Goal: Information Seeking & Learning: Learn about a topic

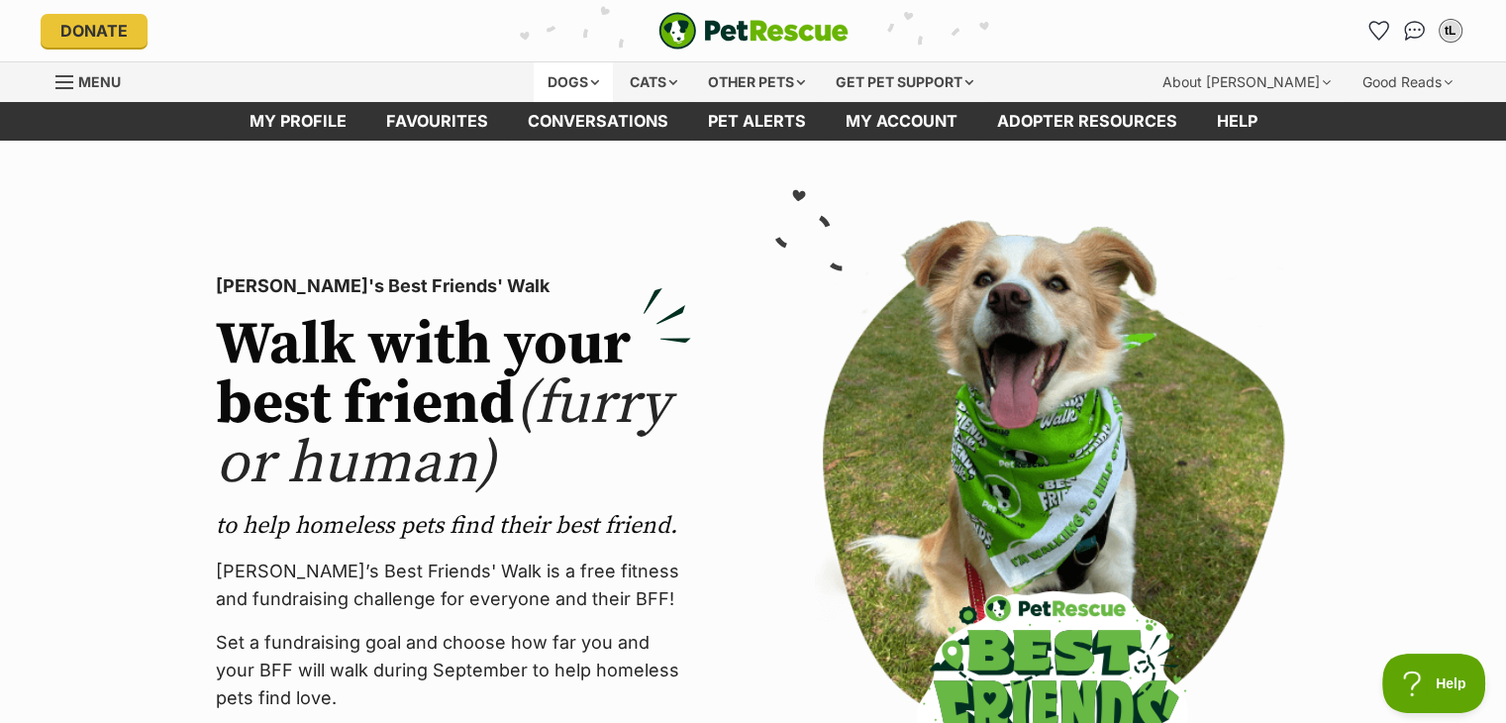
click at [577, 88] on div "Dogs" at bounding box center [573, 82] width 79 height 40
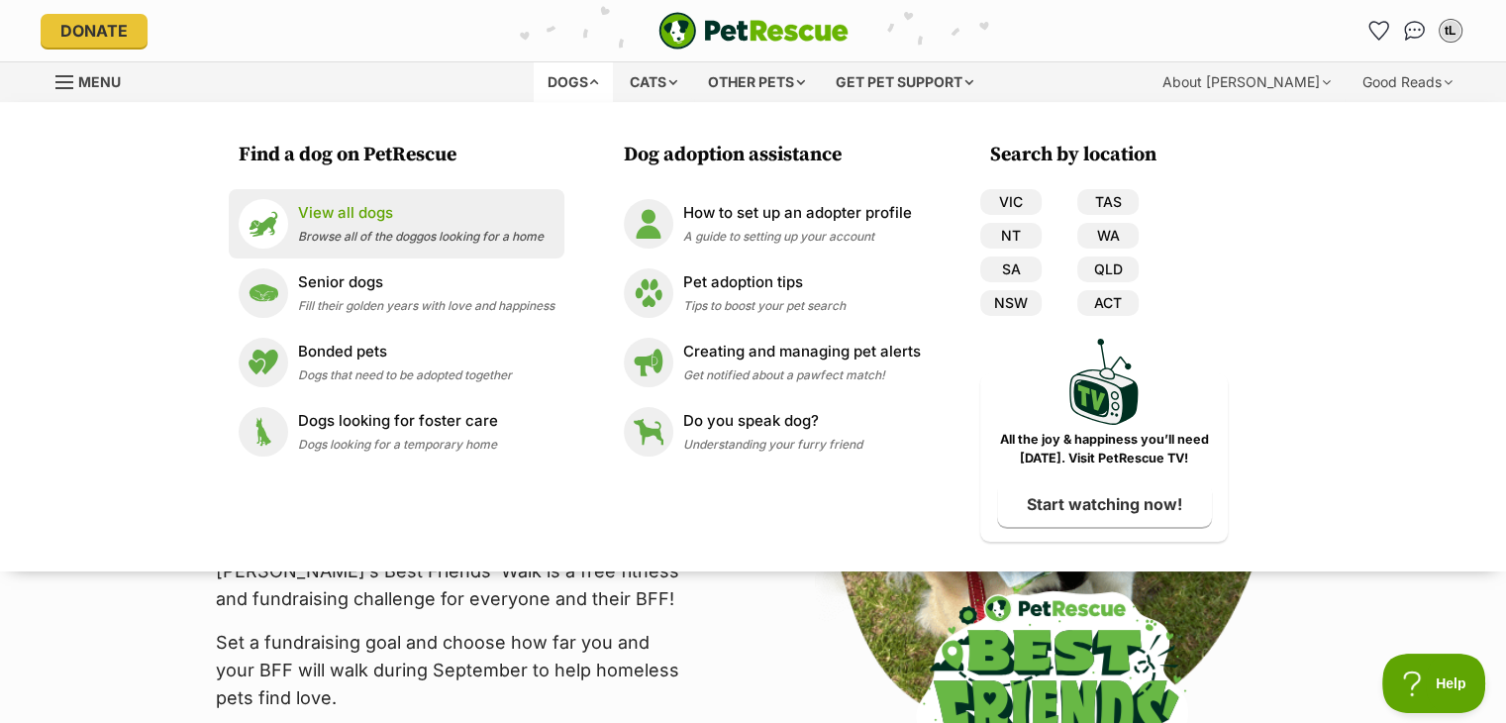
click at [437, 220] on p "View all dogs" at bounding box center [420, 213] width 245 height 23
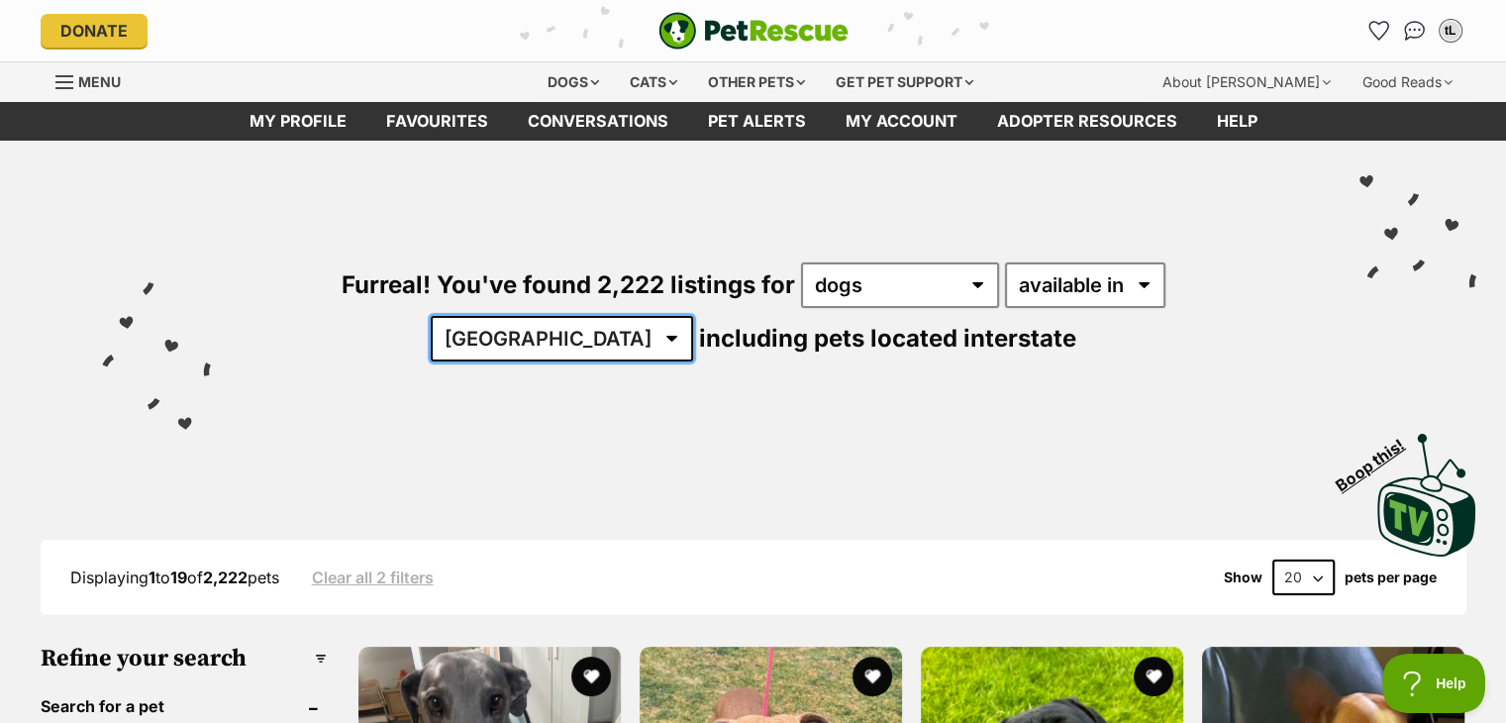
click at [693, 316] on select "Australia ACT NSW NT QLD SA TAS VIC WA" at bounding box center [562, 339] width 262 height 46
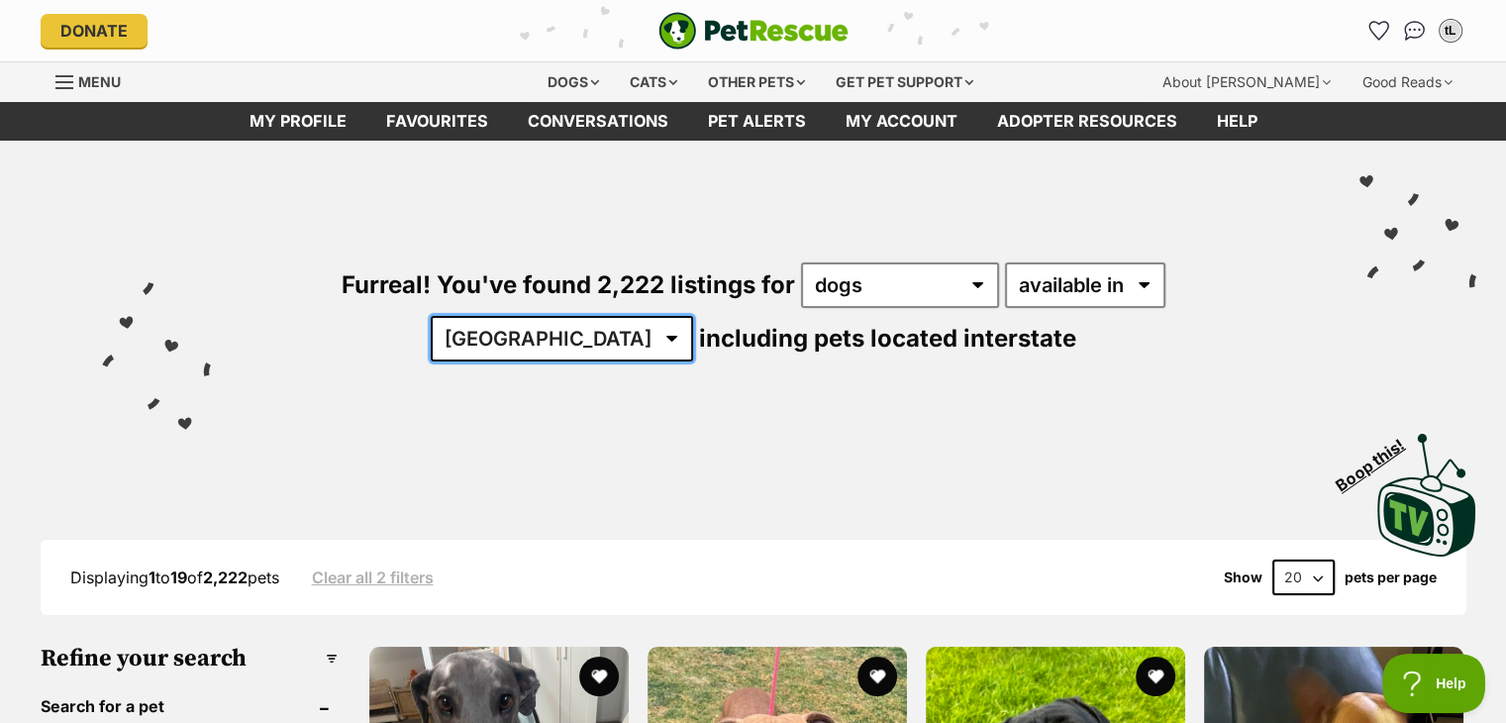
select select "VIC"
click at [693, 316] on select "Australia ACT NSW NT QLD SA TAS VIC WA" at bounding box center [562, 339] width 262 height 46
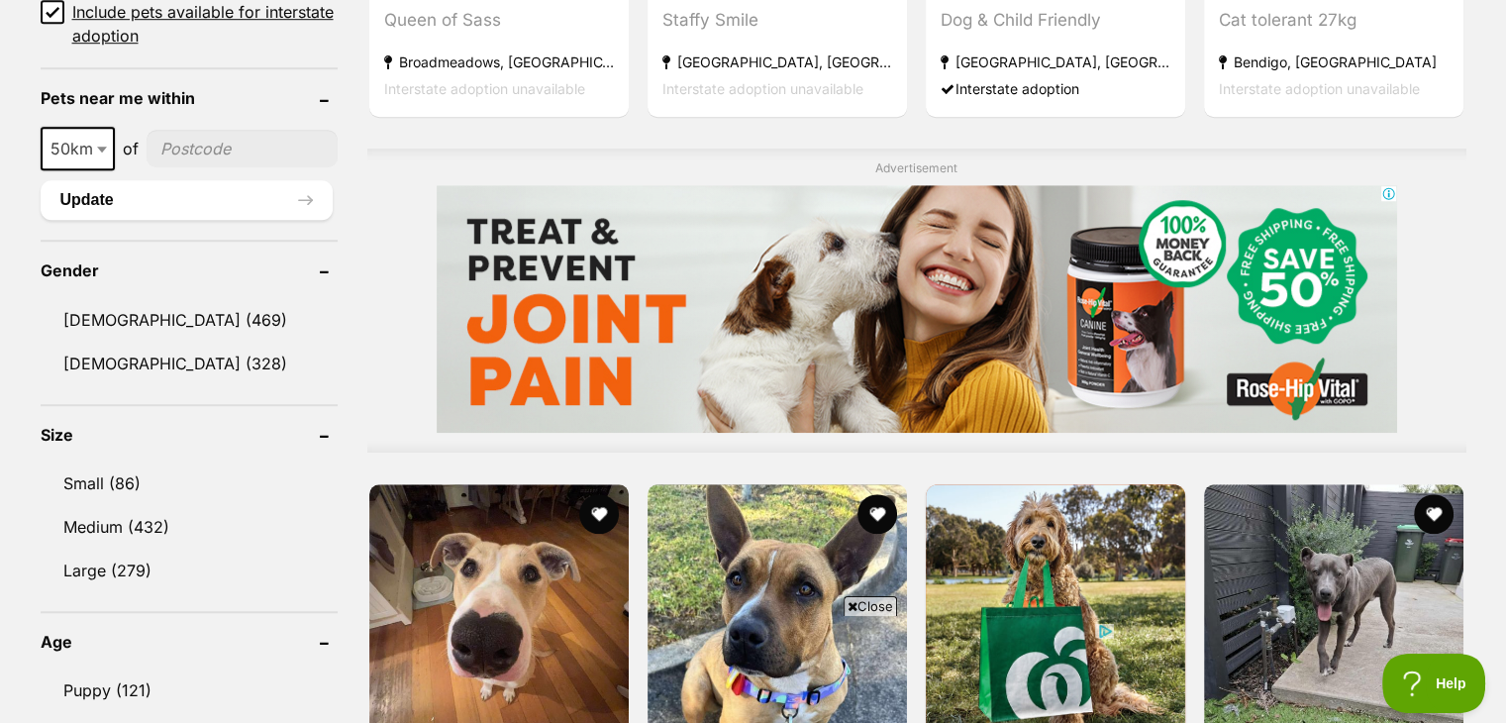
scroll to position [1488, 0]
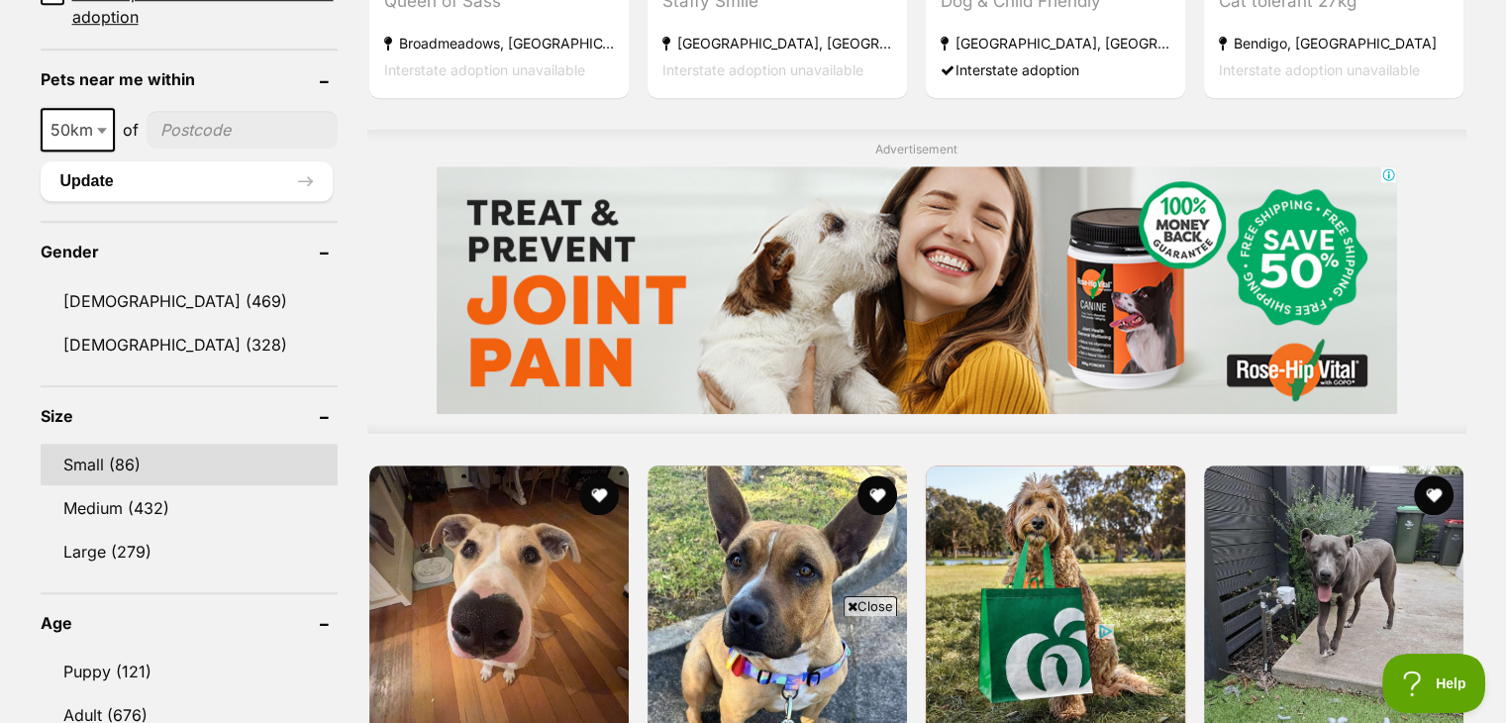
click at [125, 455] on link "Small (86)" at bounding box center [189, 464] width 297 height 42
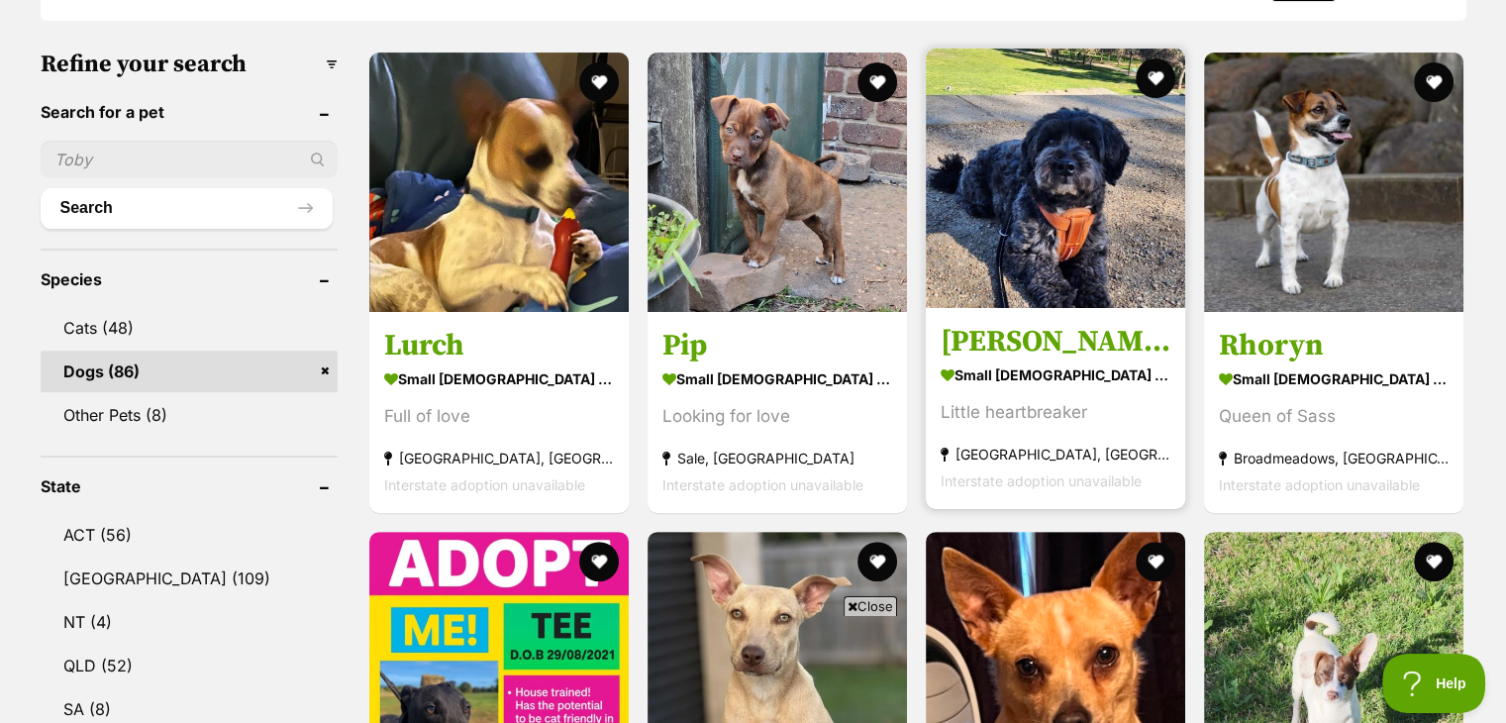
click at [1085, 187] on img at bounding box center [1055, 178] width 259 height 259
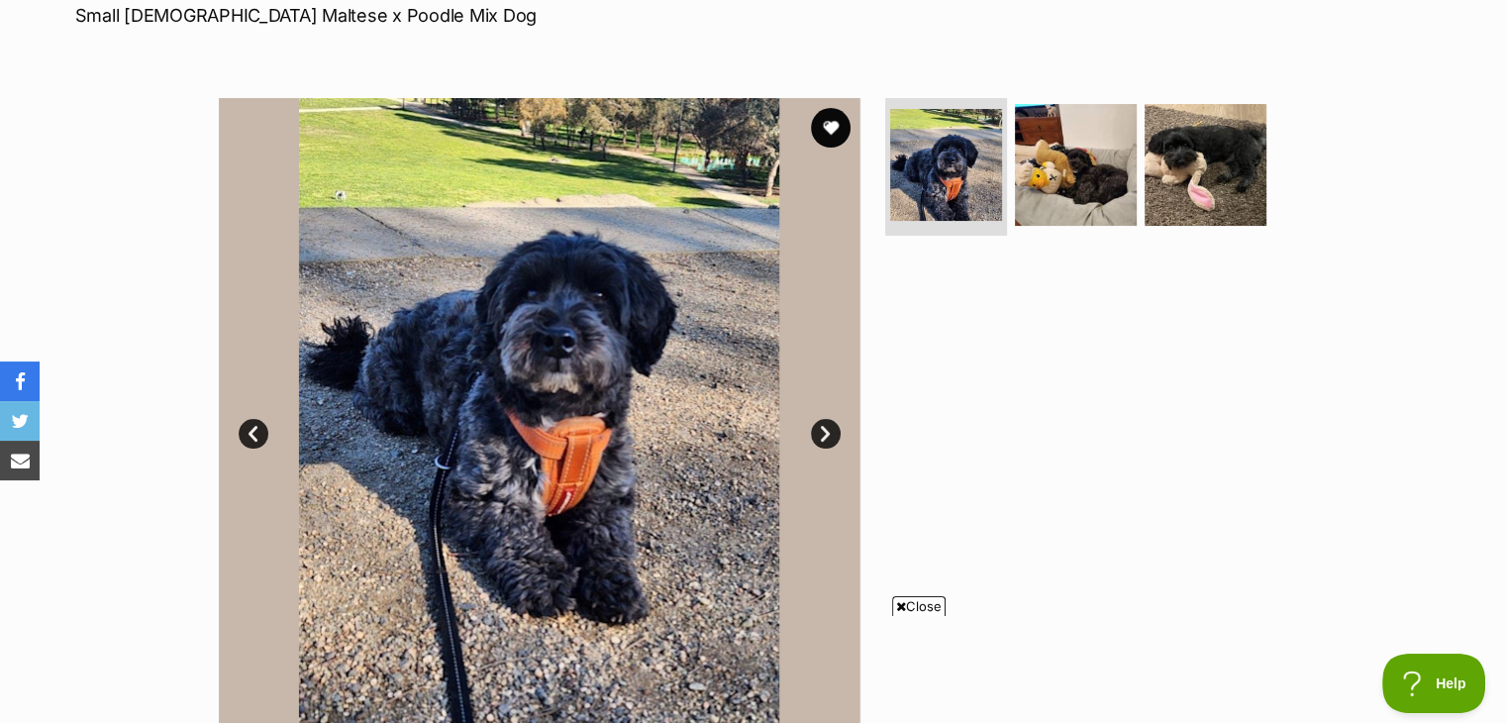
scroll to position [308, 0]
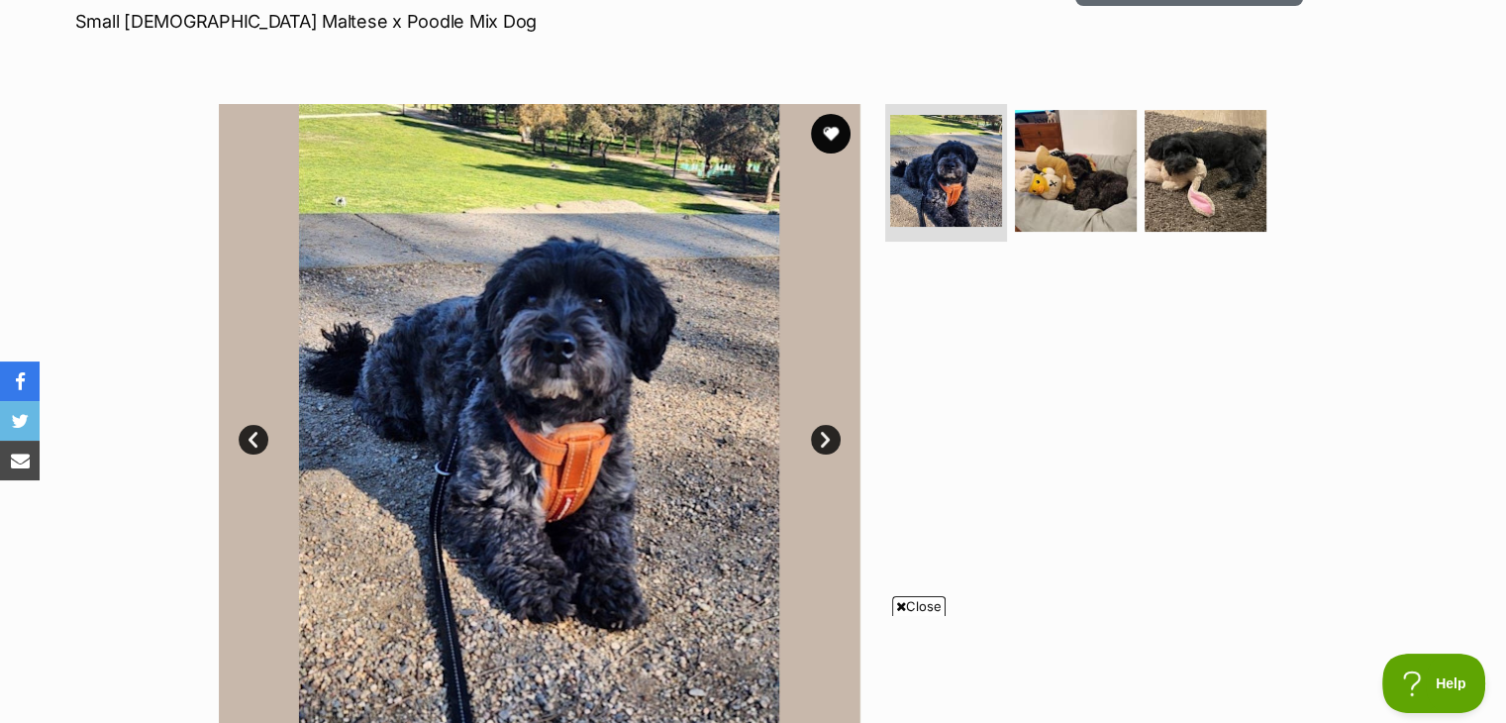
click at [830, 436] on link "Next" at bounding box center [826, 440] width 30 height 30
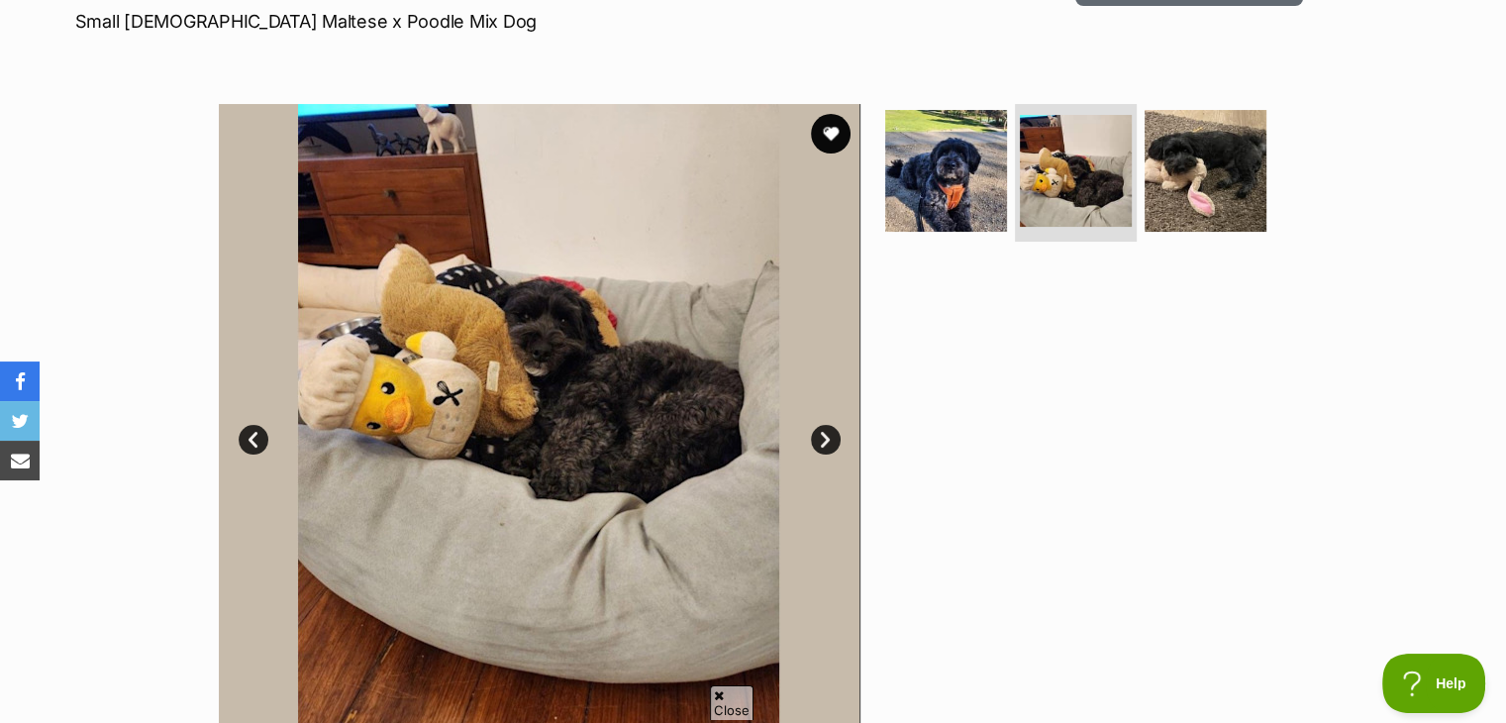
click at [830, 436] on link "Next" at bounding box center [826, 440] width 30 height 30
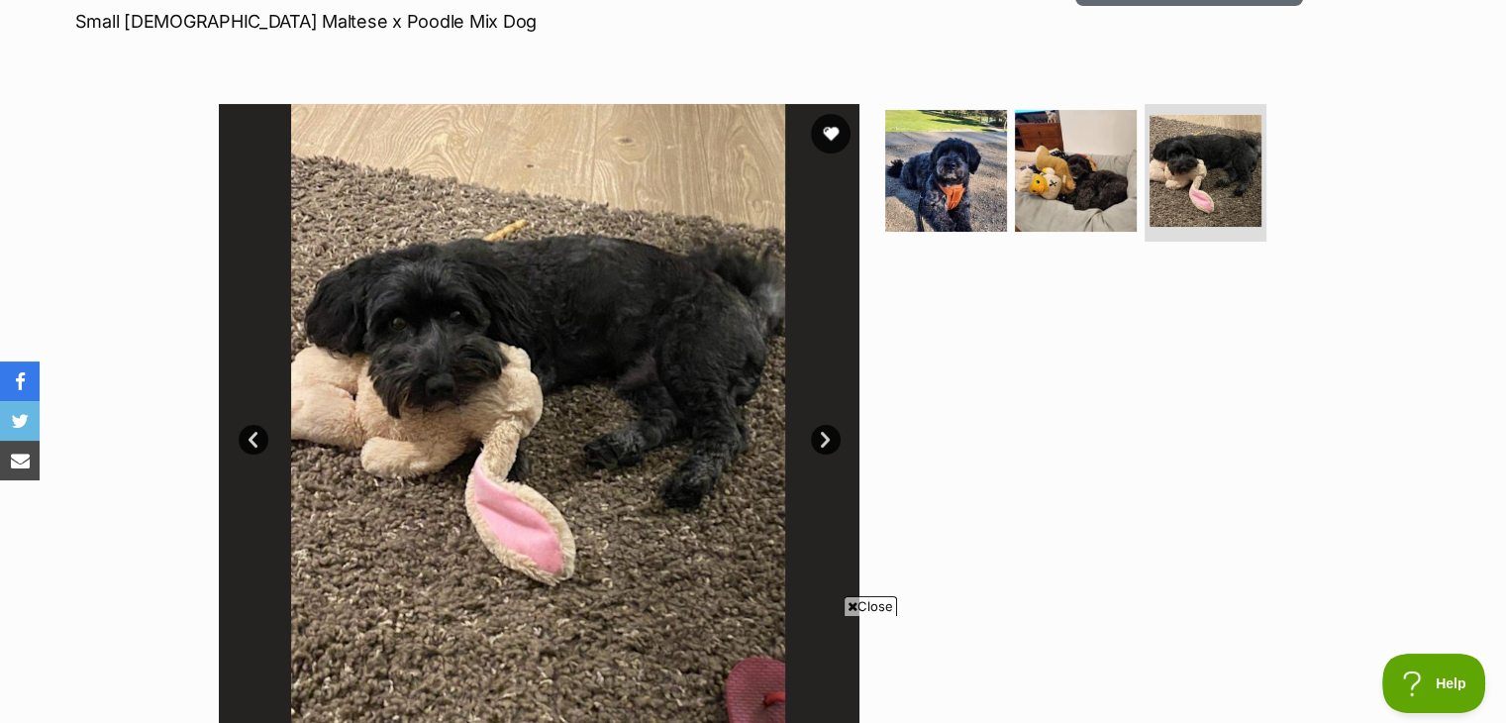
scroll to position [0, 0]
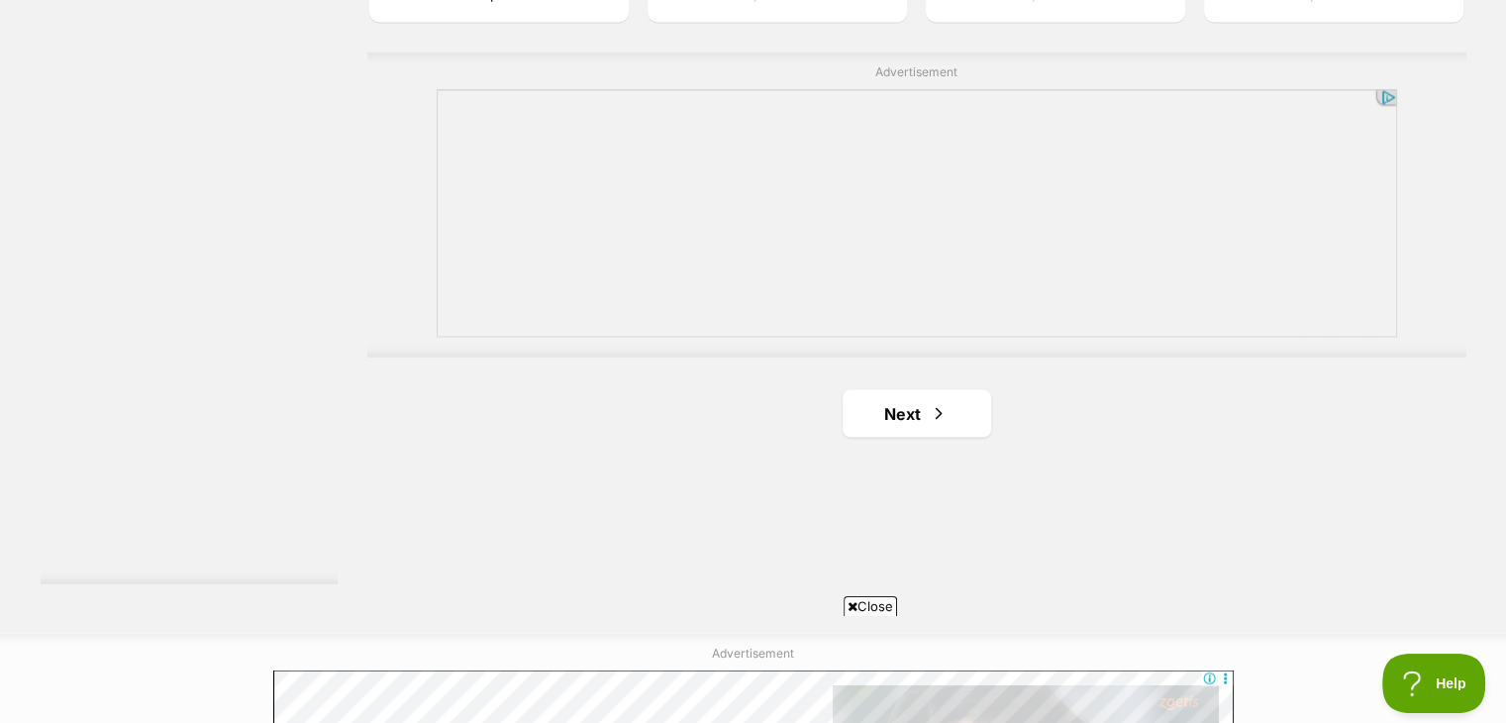
scroll to position [3562, 0]
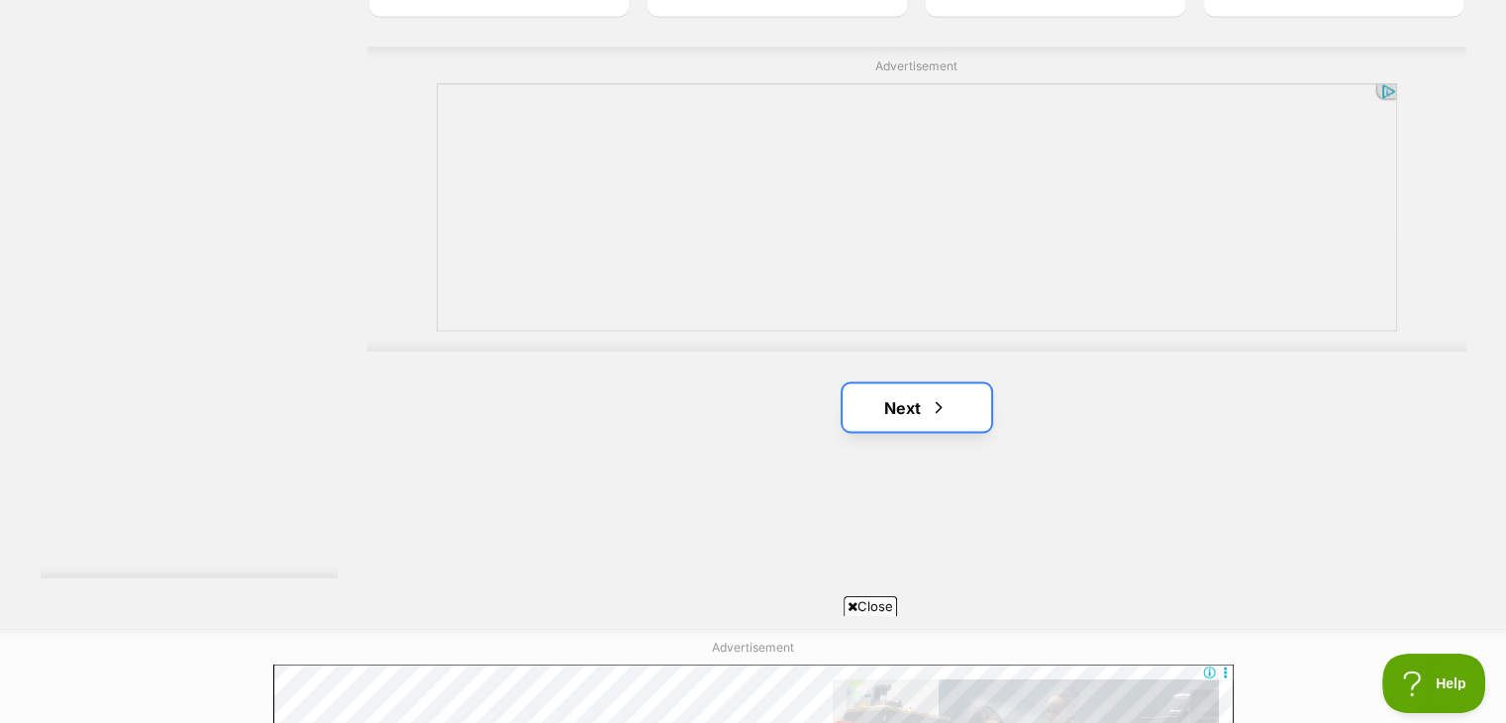
click at [902, 402] on link "Next" at bounding box center [916, 407] width 148 height 48
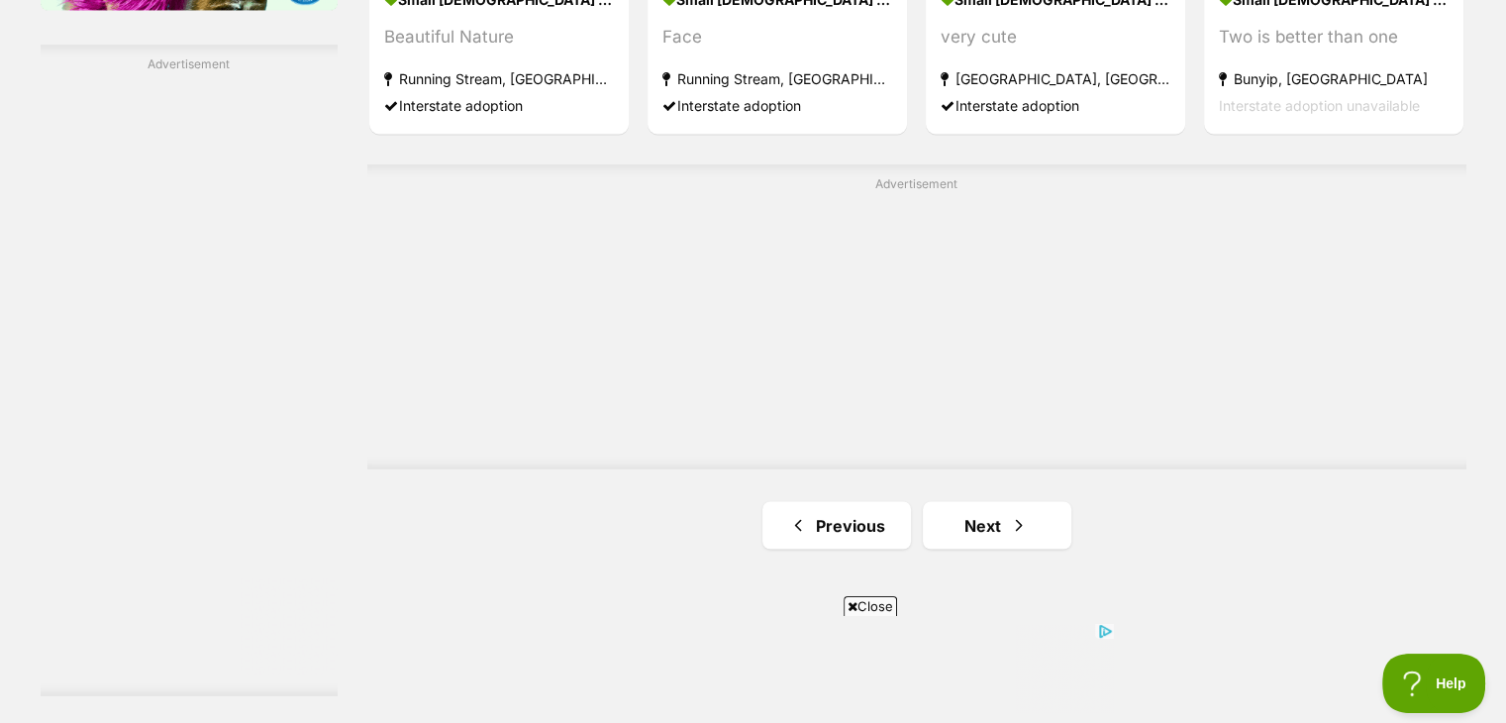
scroll to position [3469, 0]
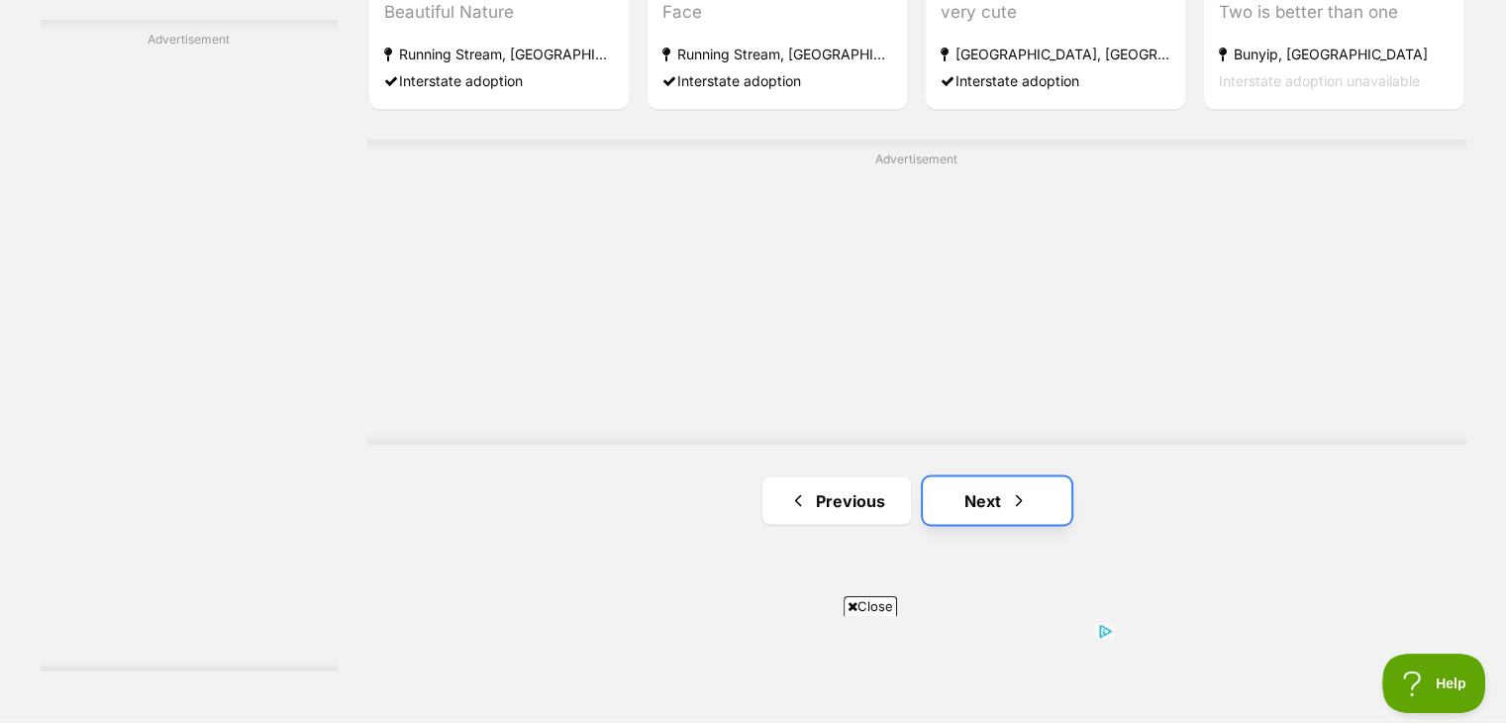
click at [1029, 491] on link "Next" at bounding box center [997, 500] width 148 height 48
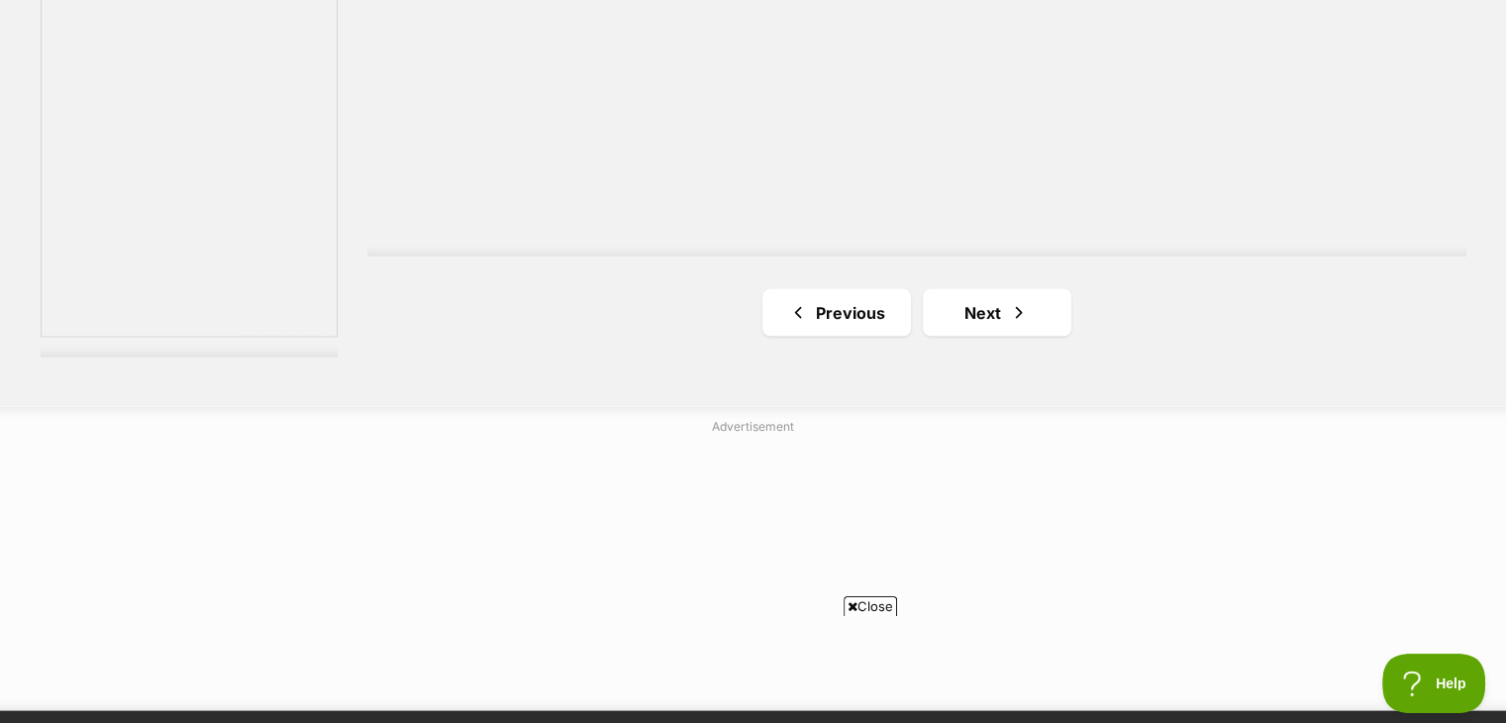
scroll to position [3788, 0]
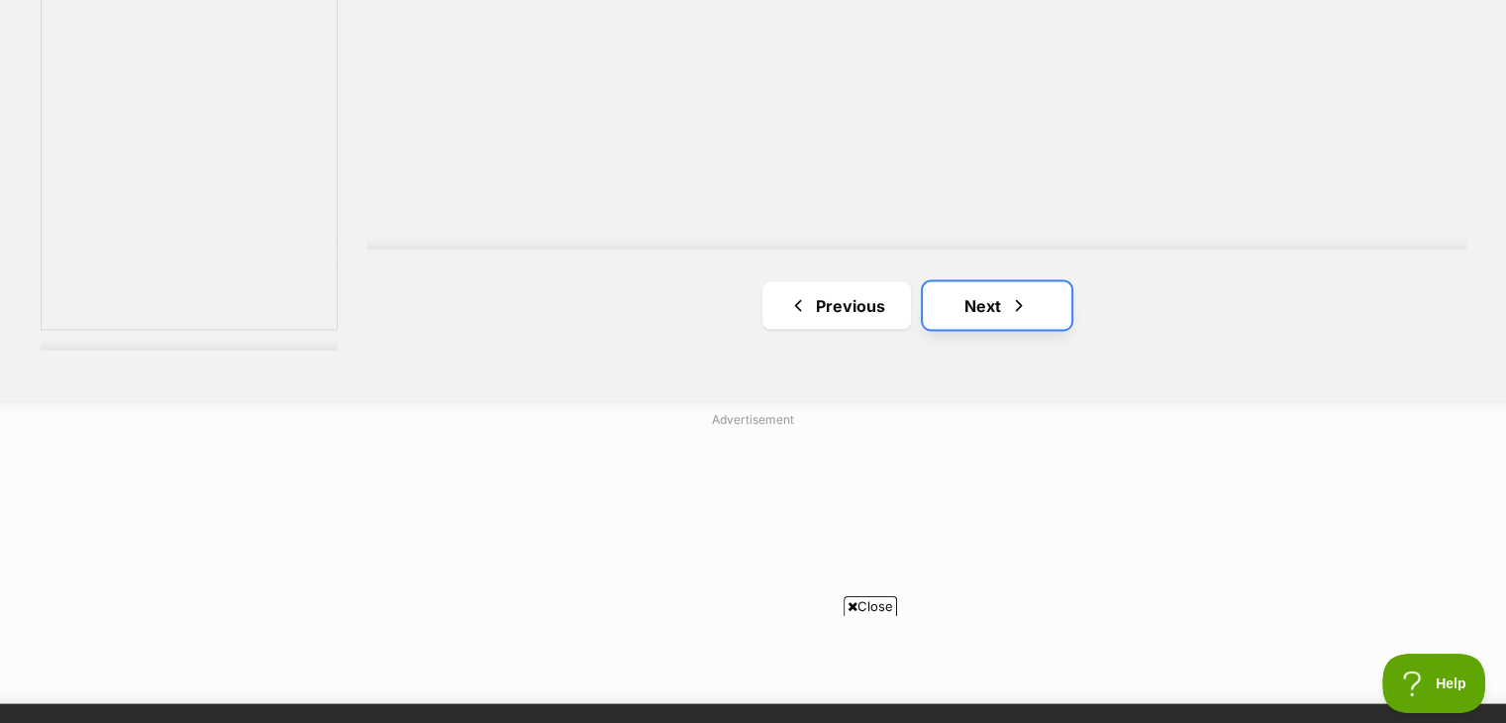
click at [1016, 299] on span "Next page" at bounding box center [1019, 306] width 20 height 24
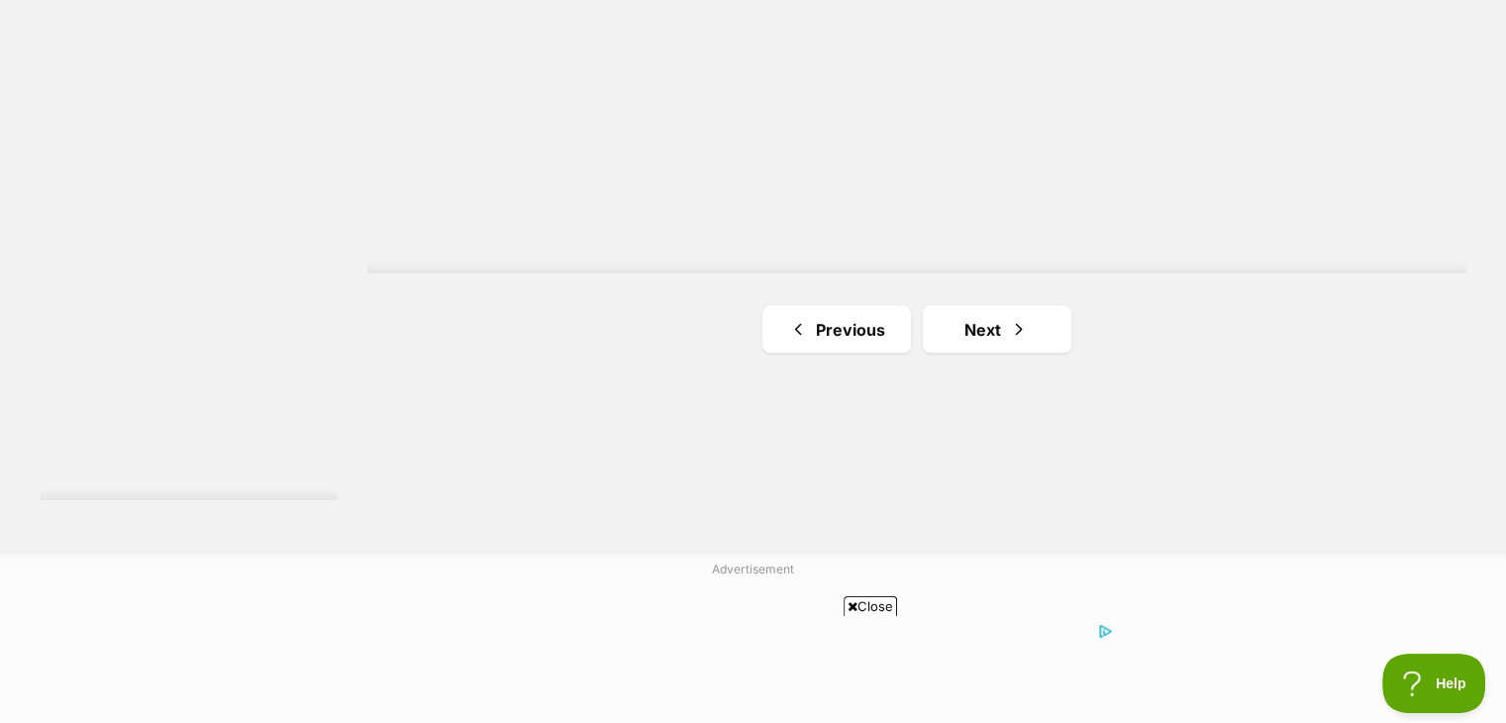
scroll to position [3798, 0]
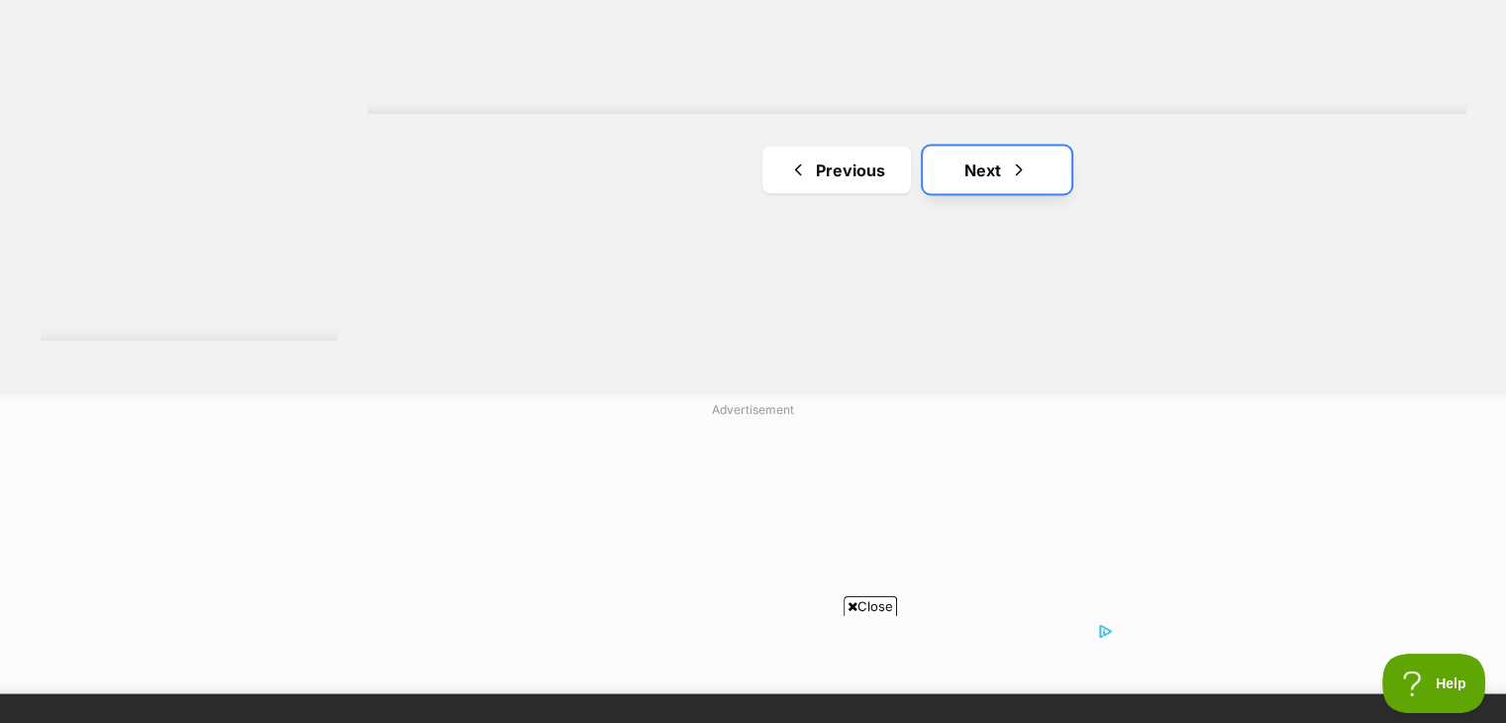
click at [1002, 158] on link "Next" at bounding box center [997, 171] width 148 height 48
